Goal: Navigation & Orientation: Find specific page/section

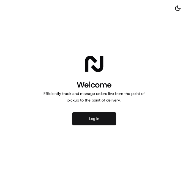
click at [97, 118] on button "Log in" at bounding box center [94, 118] width 44 height 13
